Goal: Information Seeking & Learning: Learn about a topic

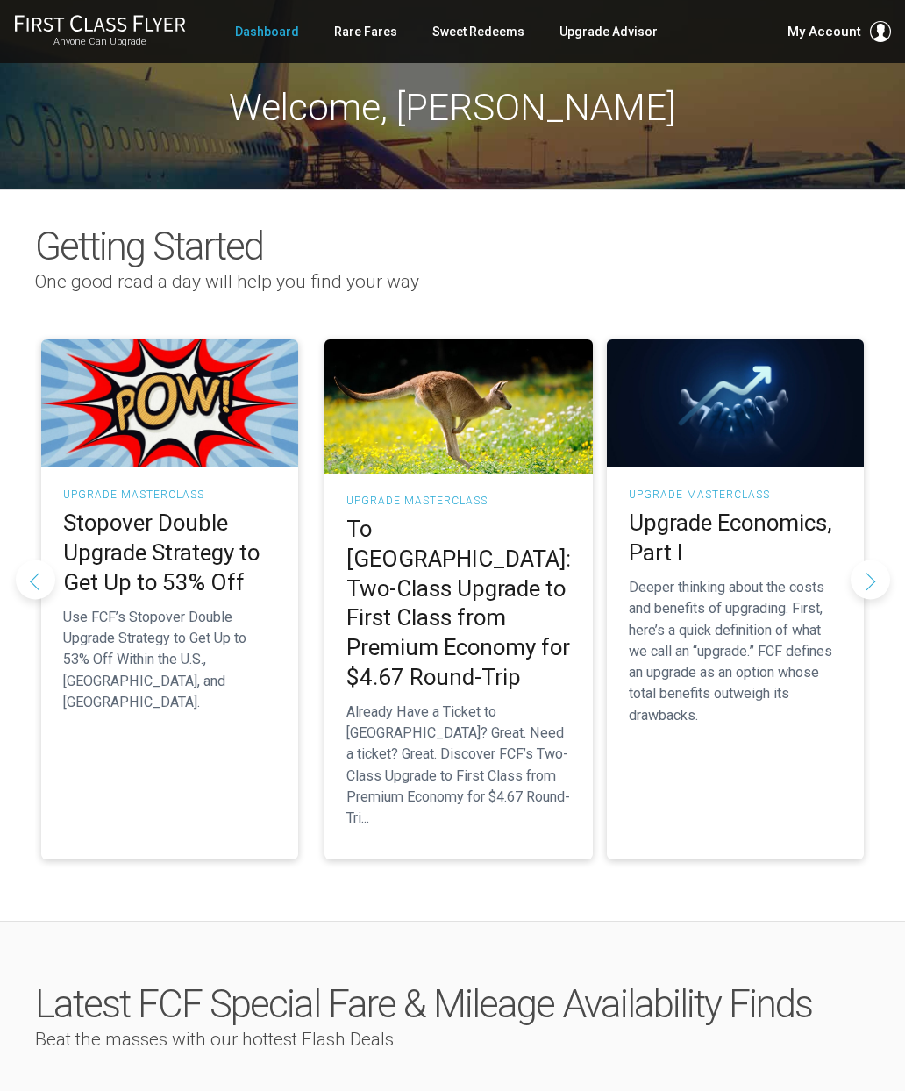
click at [473, 570] on h2 "To Australia: Two-Class Upgrade to First Class from Premium Economy for $4.67 R…" at bounding box center [459, 604] width 225 height 178
click at [460, 604] on h2 "To [GEOGRAPHIC_DATA]: Two-Class Upgrade to First Class from Premium Economy for…" at bounding box center [459, 604] width 225 height 178
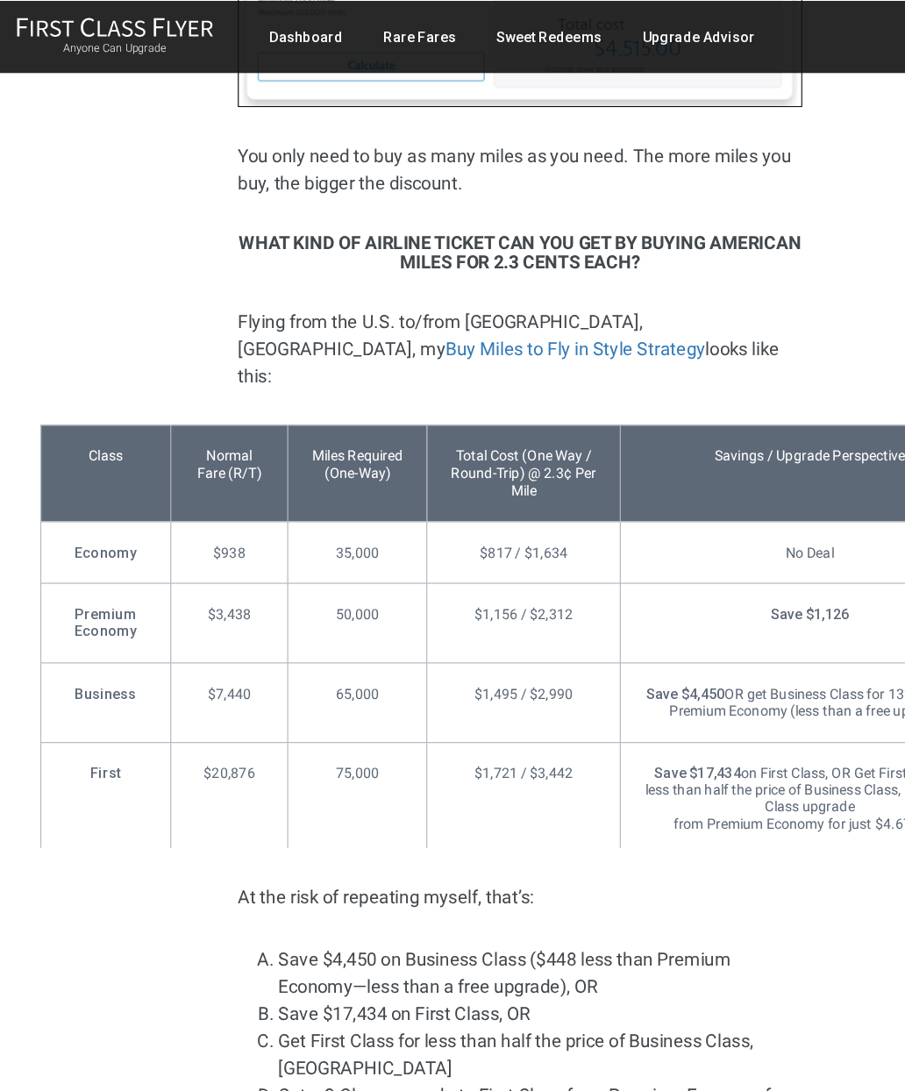
scroll to position [2752, 0]
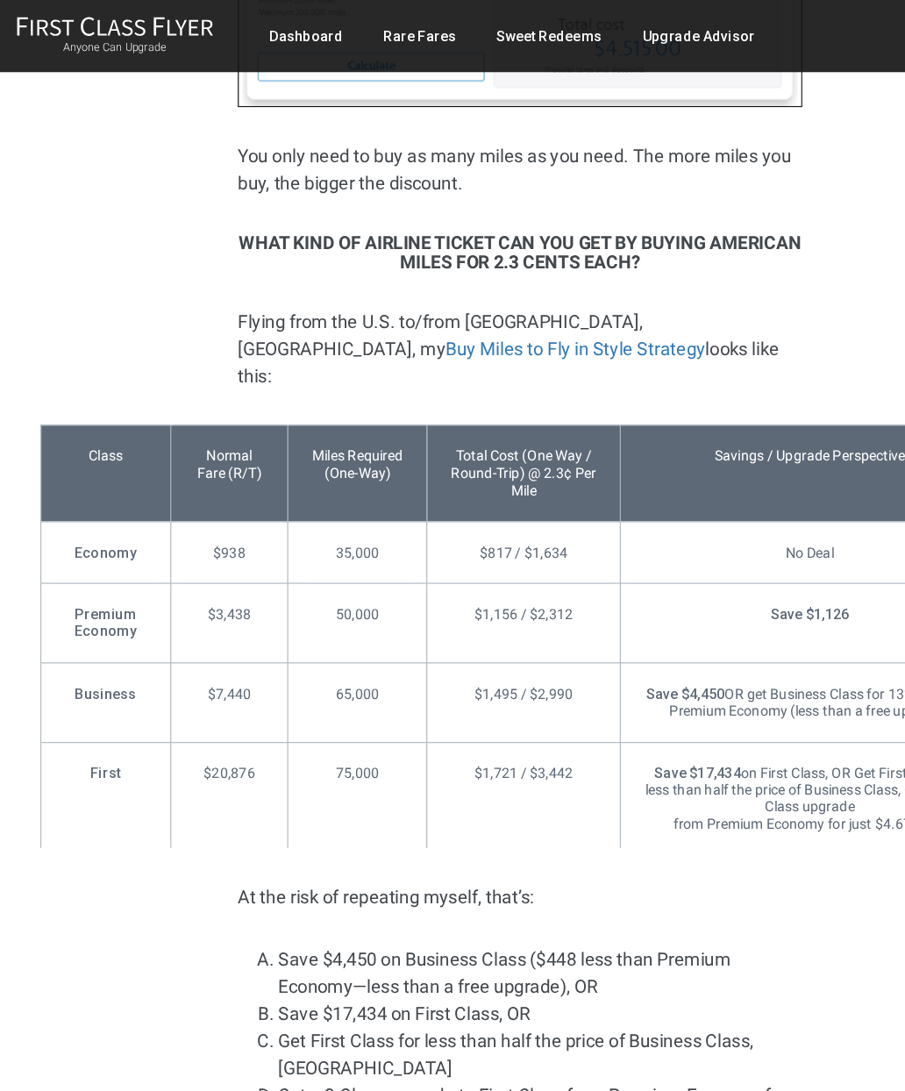
click at [289, 22] on link "Dashboard" at bounding box center [267, 32] width 64 height 32
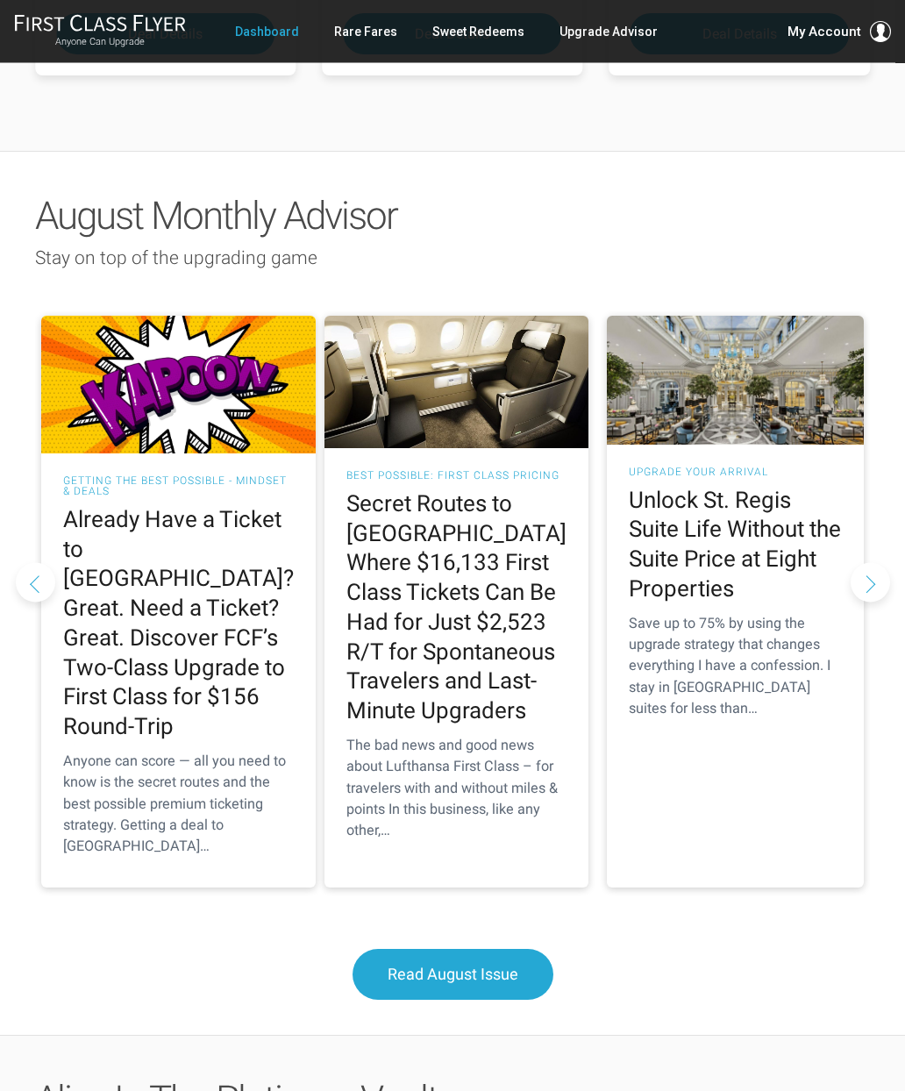
scroll to position [1534, 0]
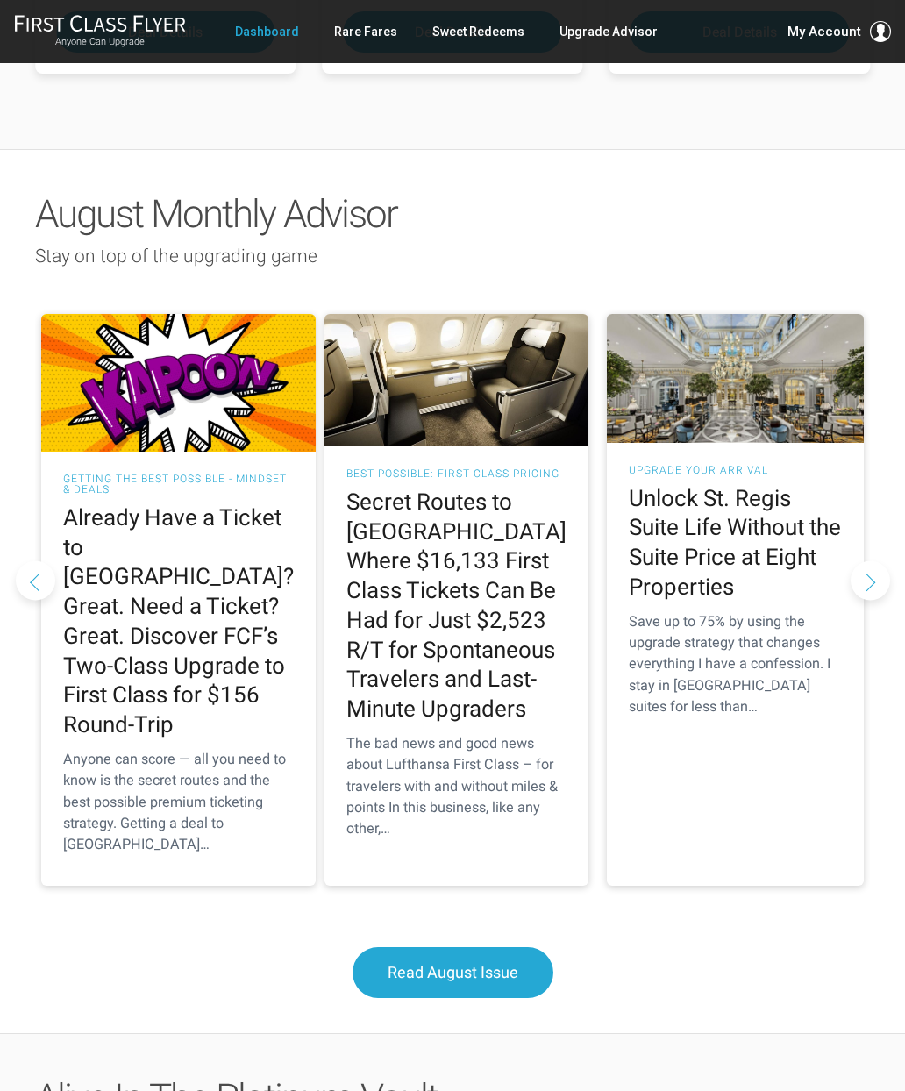
click at [145, 566] on h2 "Already Have a Ticket to [GEOGRAPHIC_DATA]? Great. Need a Ticket? Great. Discov…" at bounding box center [178, 622] width 231 height 237
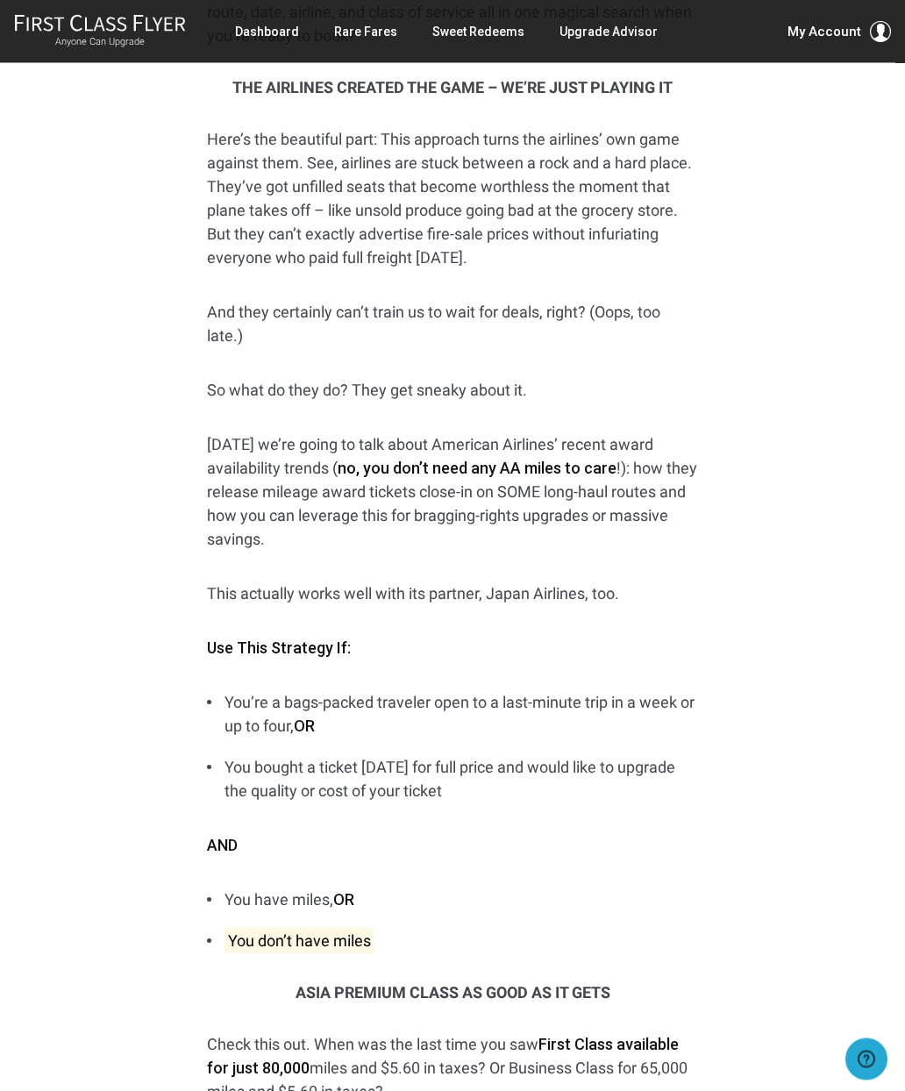
scroll to position [1669, 0]
